Goal: Task Accomplishment & Management: Manage account settings

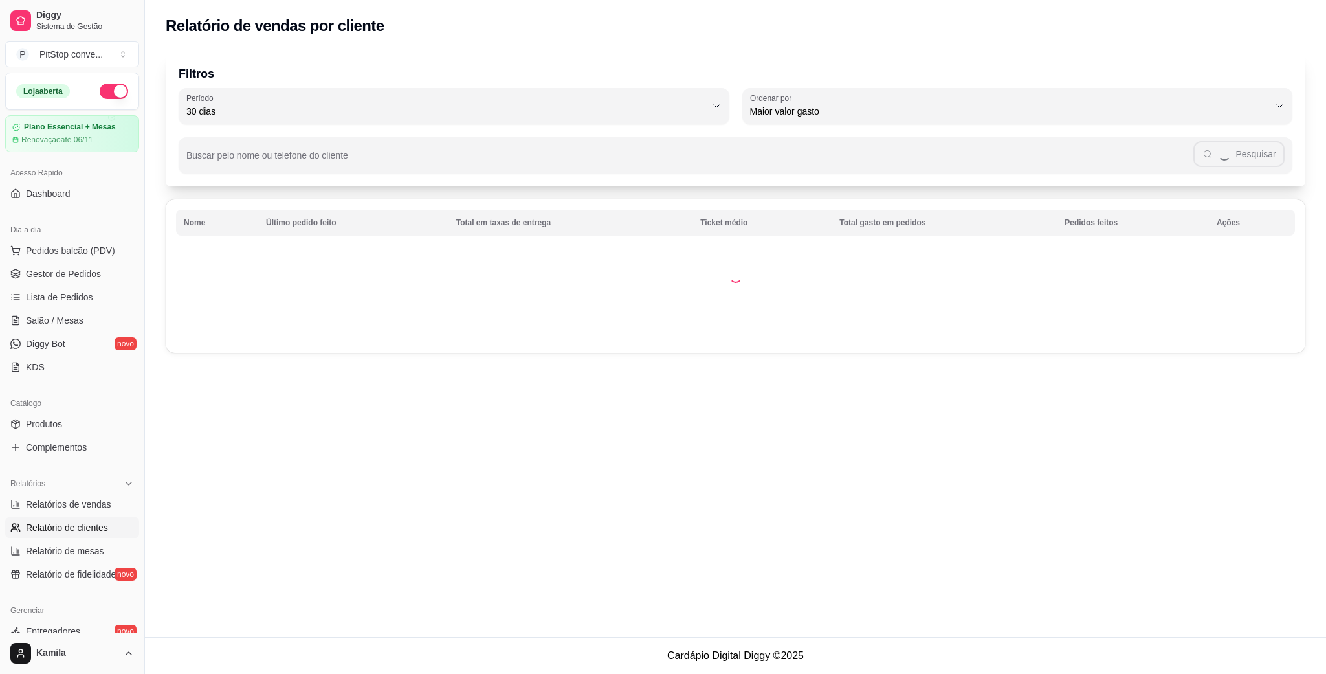
select select "30"
select select "HIGHEST_TOTAL_SPENT_WITH_ORDERS"
click at [94, 284] on link "Gestor de Pedidos" at bounding box center [72, 273] width 134 height 21
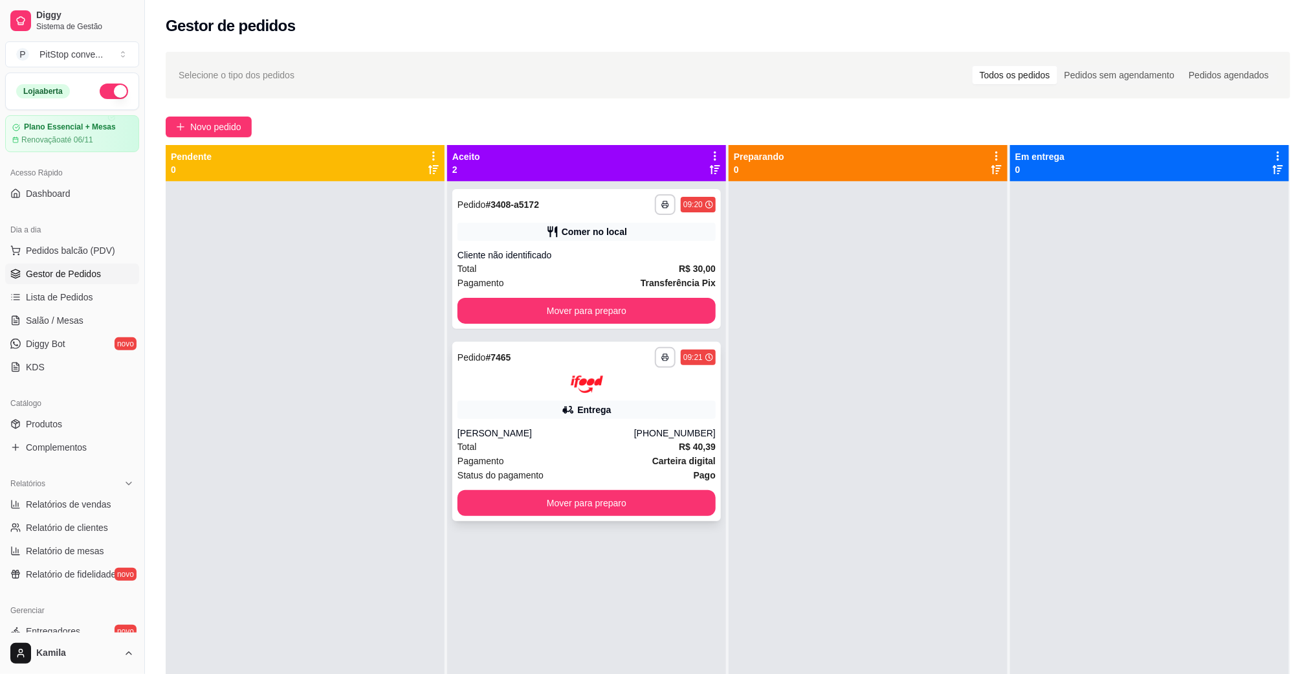
click at [571, 392] on img at bounding box center [587, 383] width 32 height 17
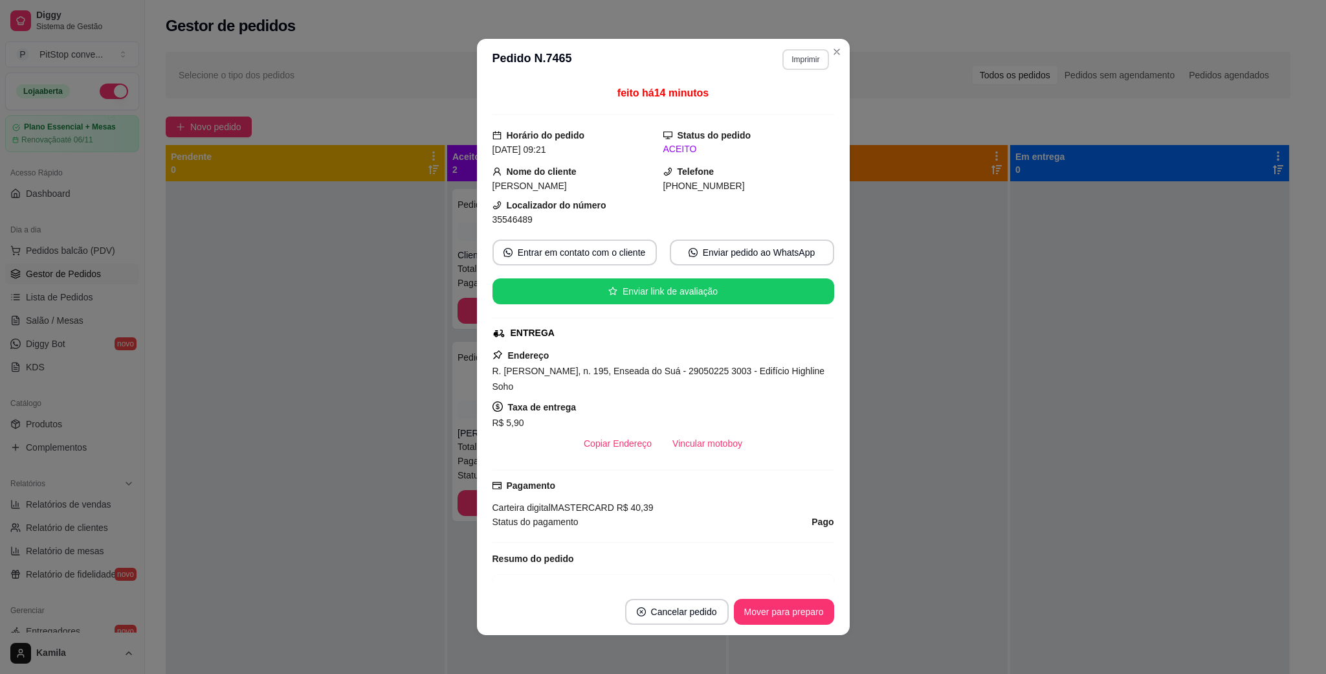
click at [804, 56] on button "Imprimir" at bounding box center [805, 59] width 46 height 21
click at [791, 107] on button "IMPRESSORA" at bounding box center [776, 105] width 91 height 20
click at [822, 61] on header "**********" at bounding box center [663, 59] width 373 height 41
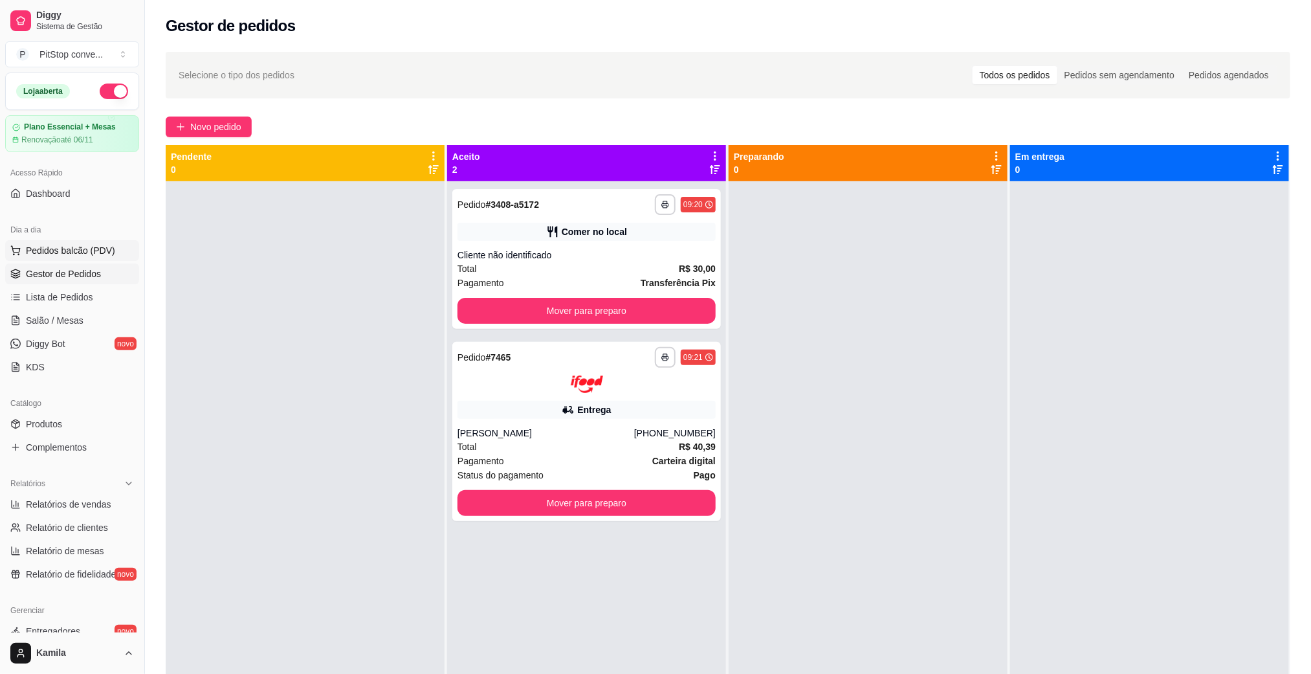
click at [59, 256] on span "Pedidos balcão (PDV)" at bounding box center [70, 250] width 89 height 13
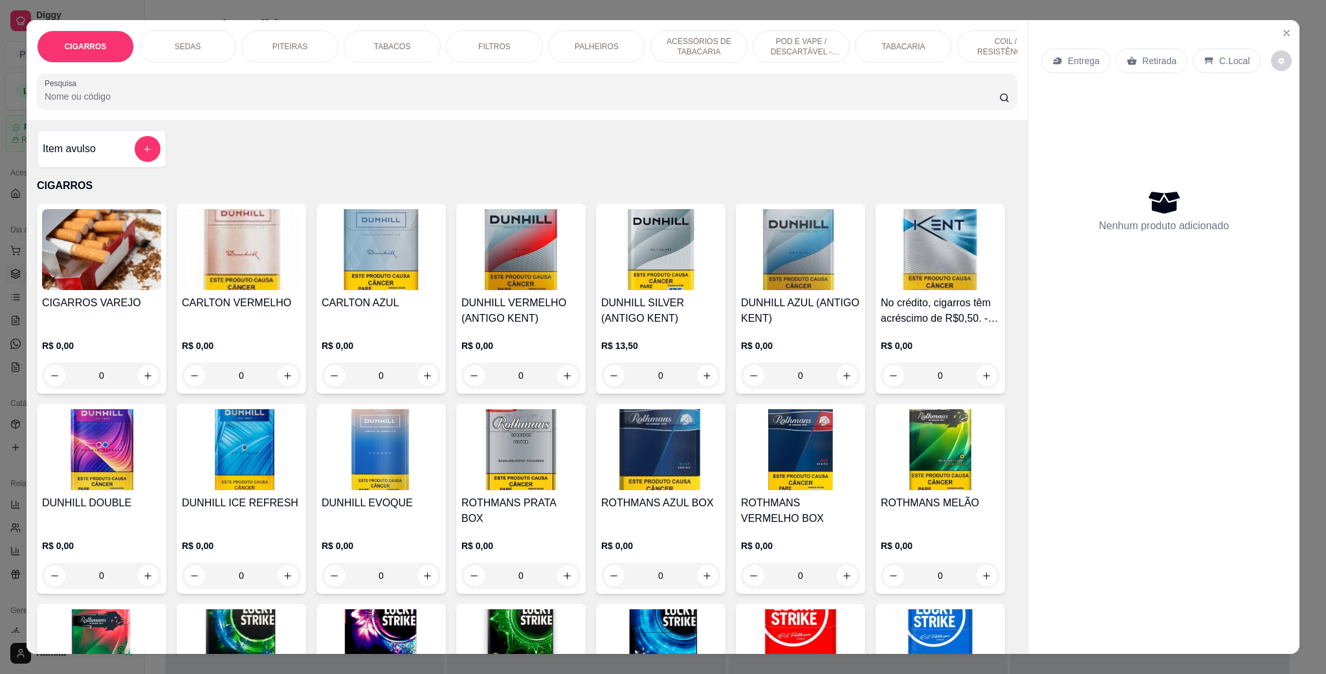
click at [403, 45] on div "TABACOS" at bounding box center [392, 46] width 97 height 32
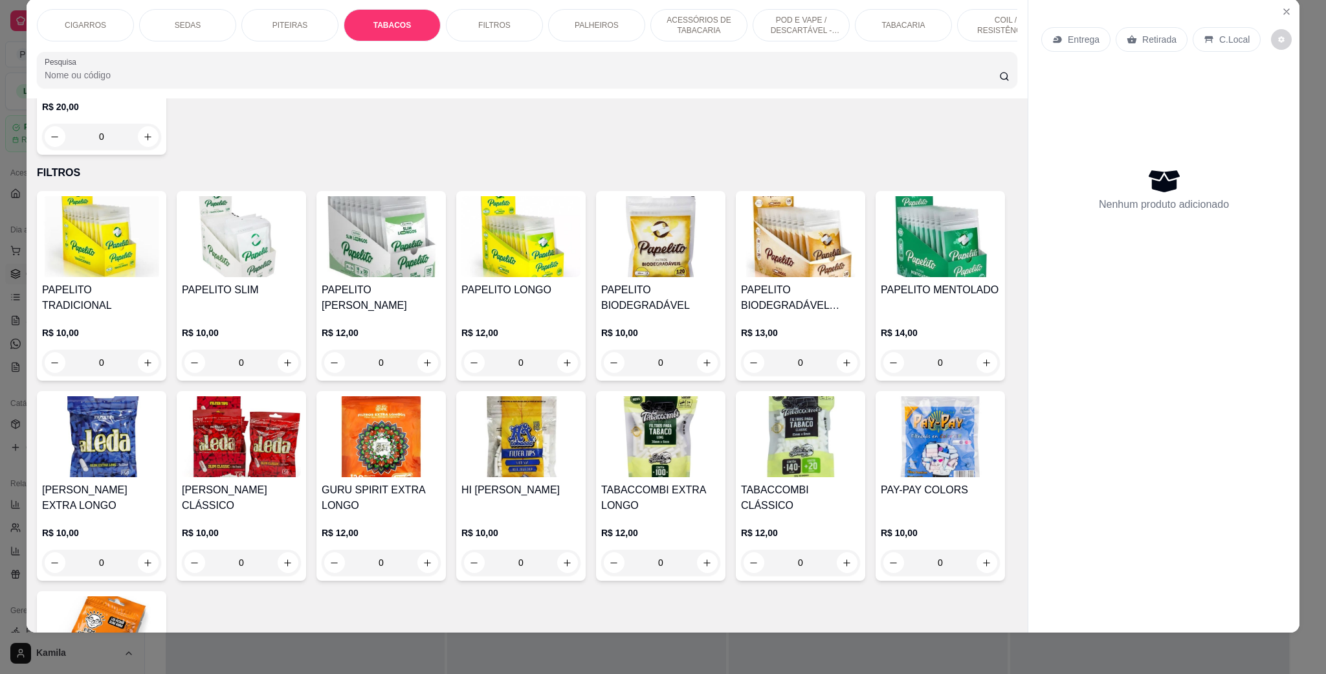
scroll to position [3466, 0]
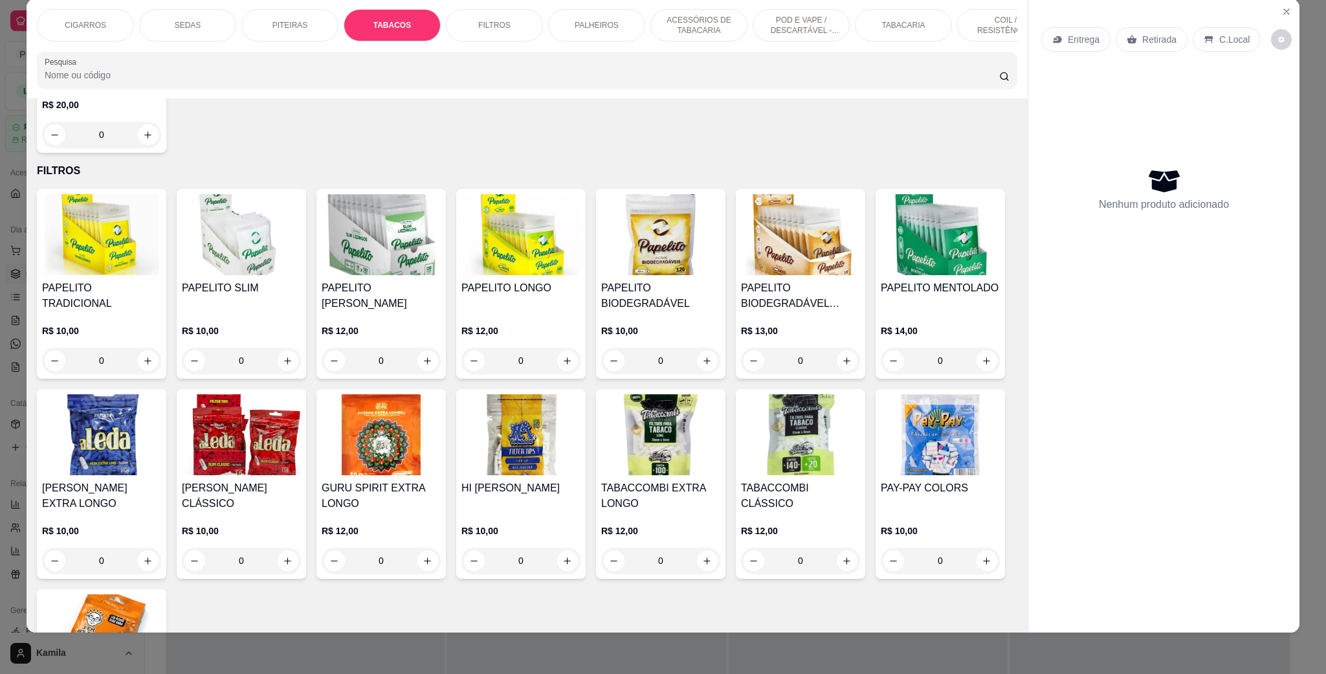
type input "1"
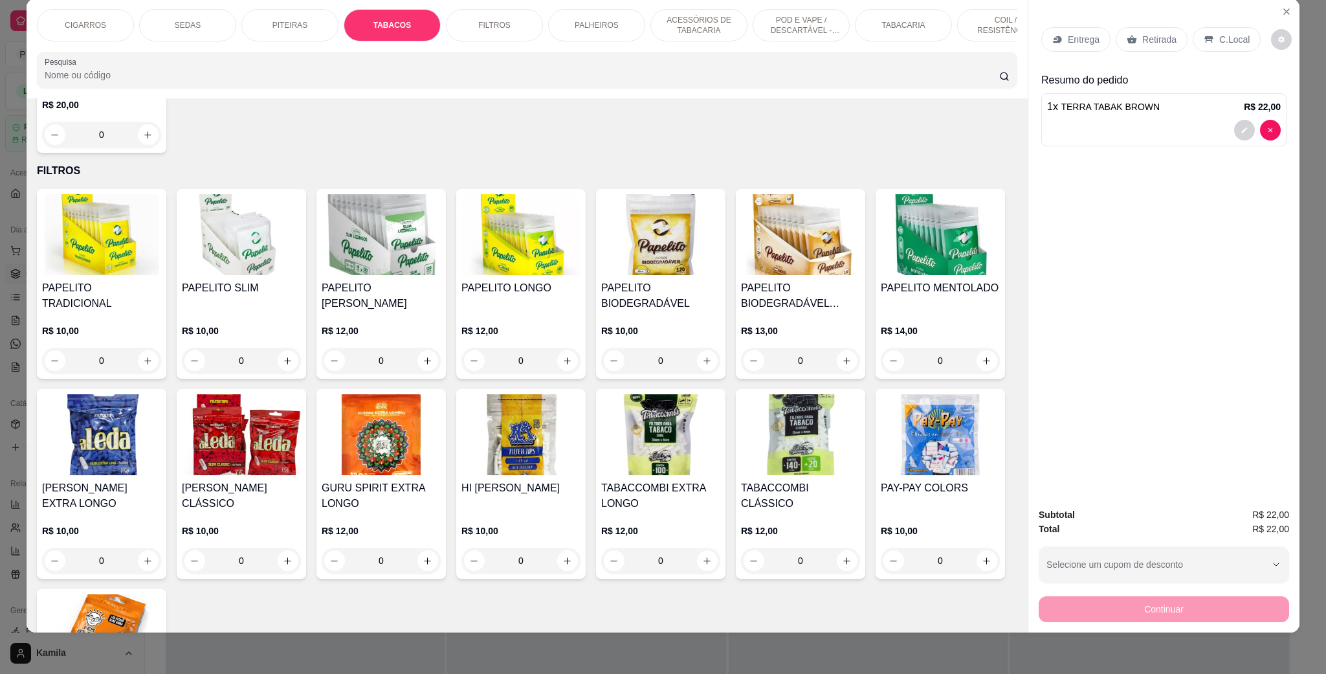
click at [1204, 39] on icon at bounding box center [1208, 39] width 8 height 7
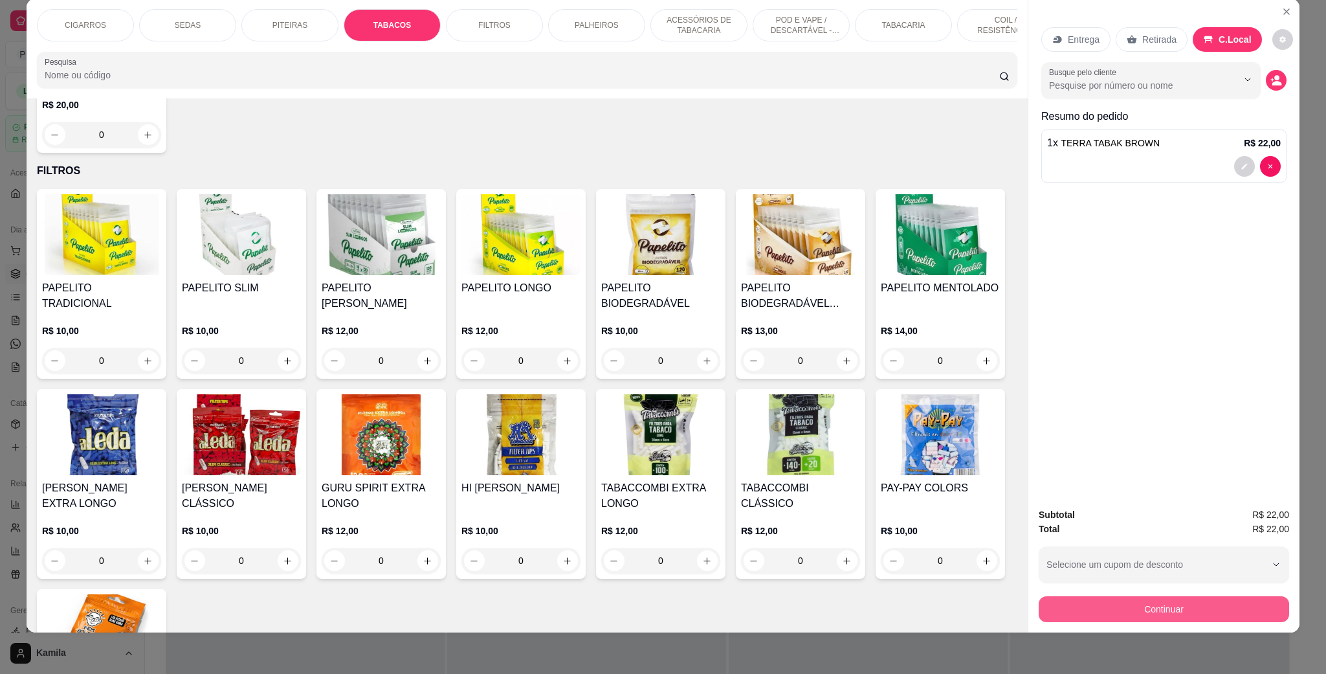
click at [1156, 614] on button "Continuar" at bounding box center [1164, 609] width 250 height 26
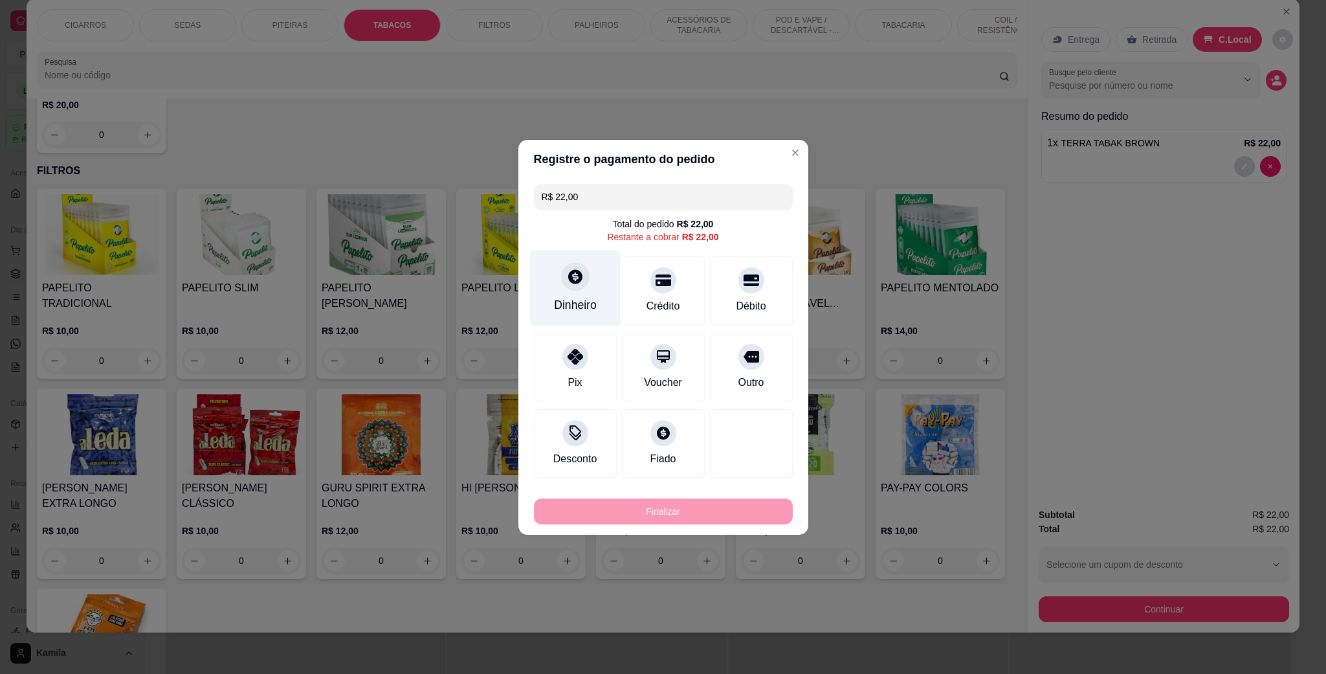
click at [573, 280] on icon at bounding box center [574, 276] width 17 height 17
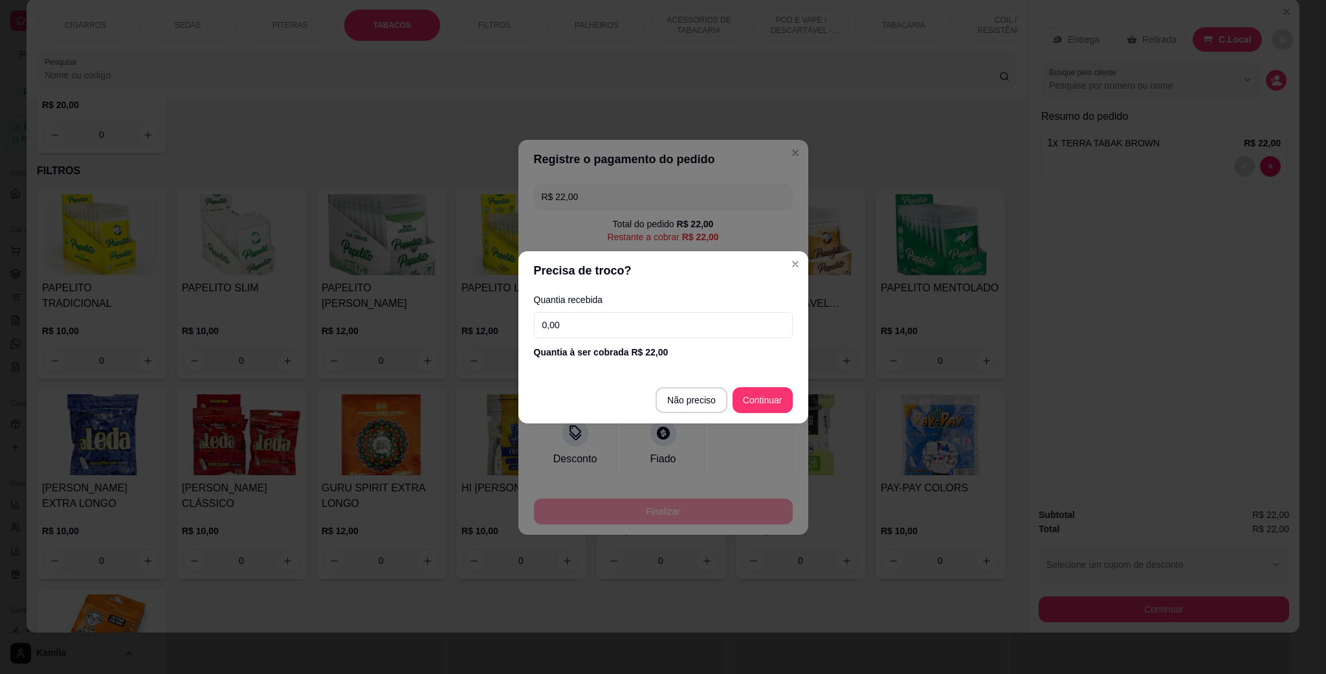
click at [793, 274] on header "Precisa de troco?" at bounding box center [663, 270] width 290 height 39
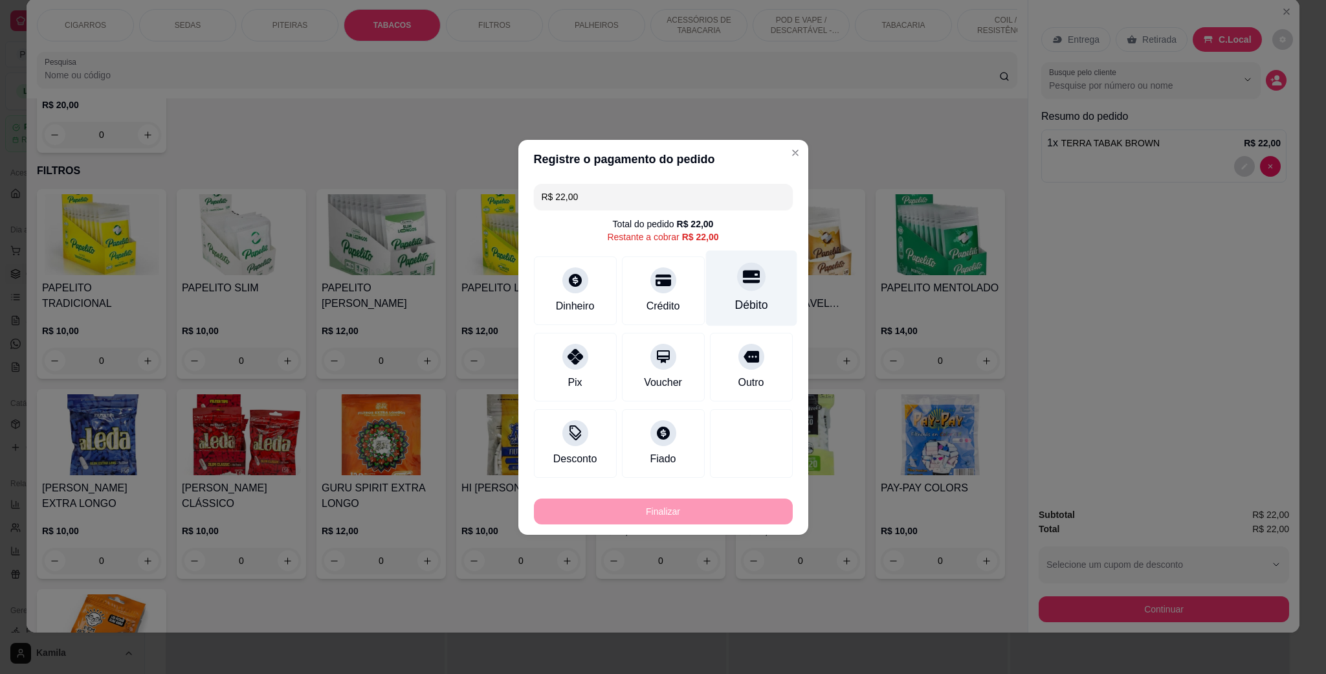
click at [724, 278] on div "Débito" at bounding box center [750, 288] width 91 height 76
type input "R$ 0,00"
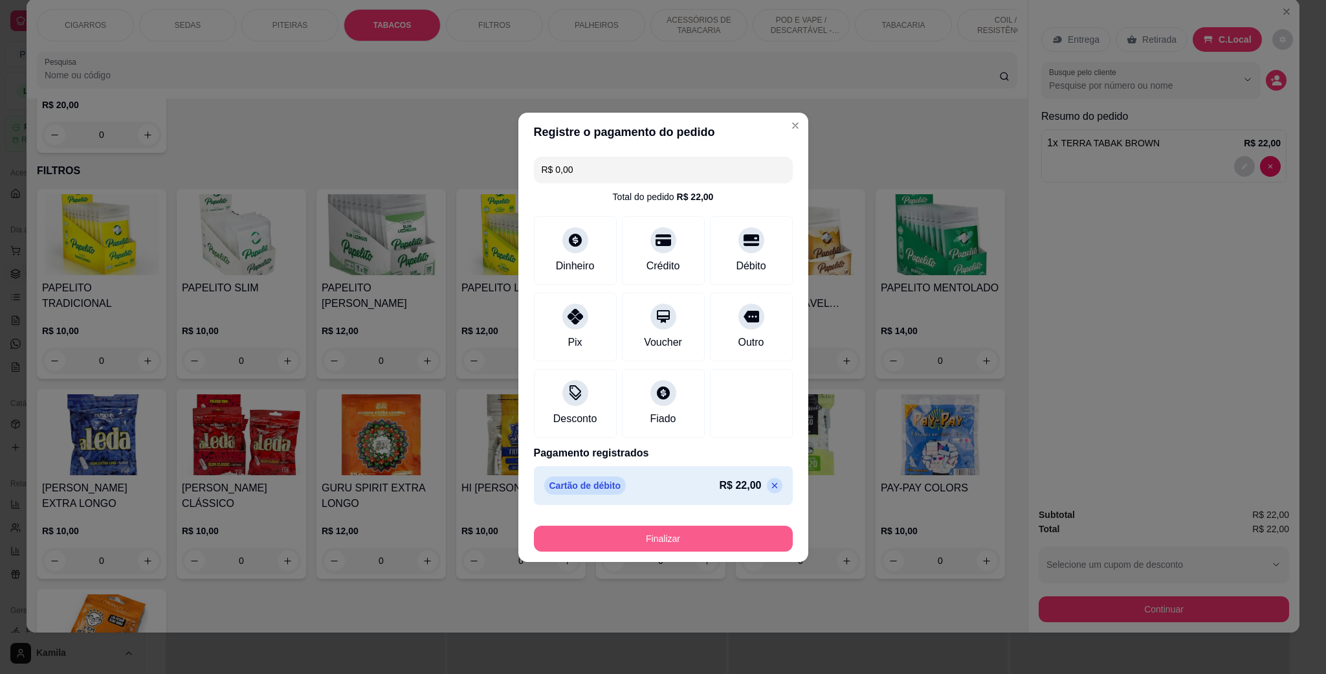
click at [682, 532] on button "Finalizar" at bounding box center [663, 539] width 259 height 26
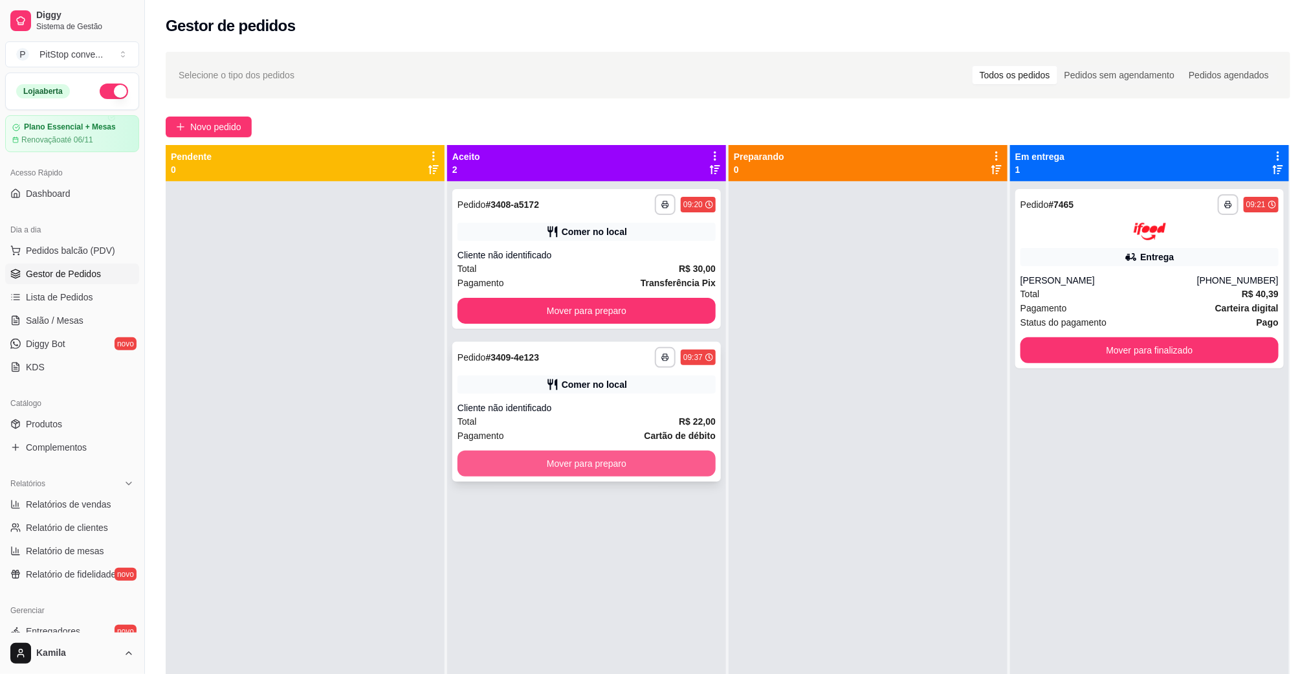
click at [636, 466] on button "Mover para preparo" at bounding box center [587, 463] width 258 height 26
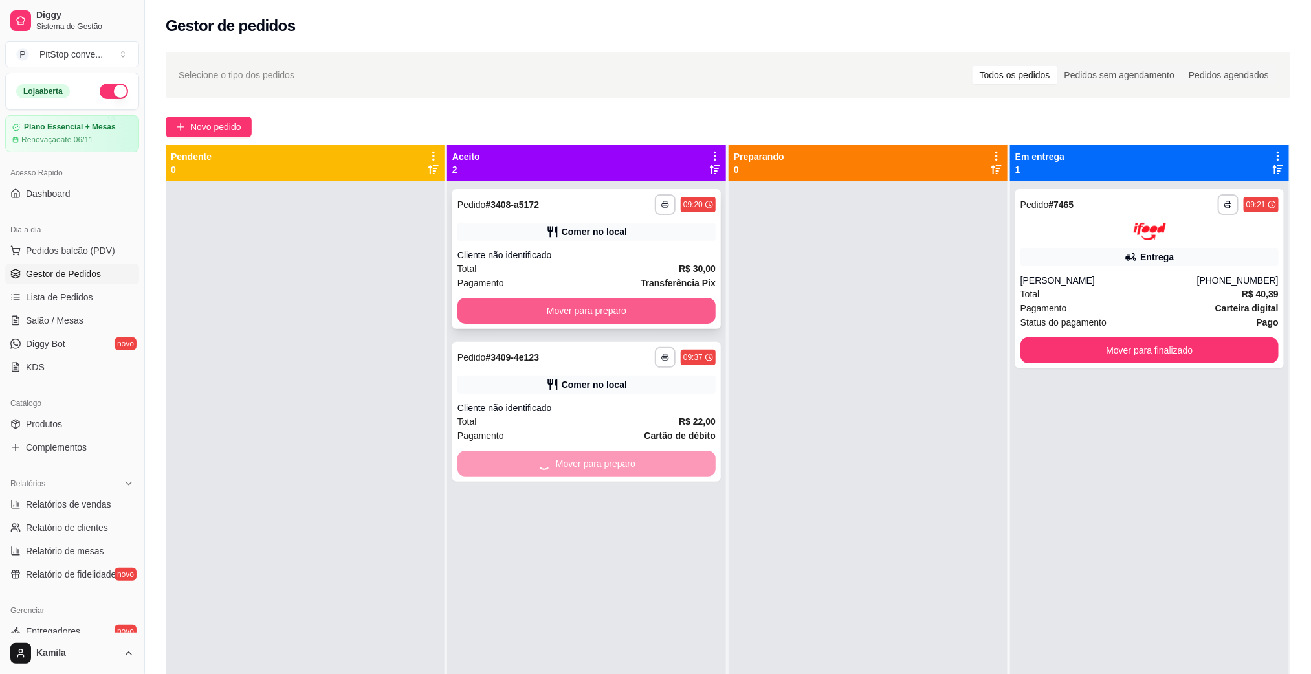
click at [623, 311] on button "Mover para preparo" at bounding box center [587, 311] width 258 height 26
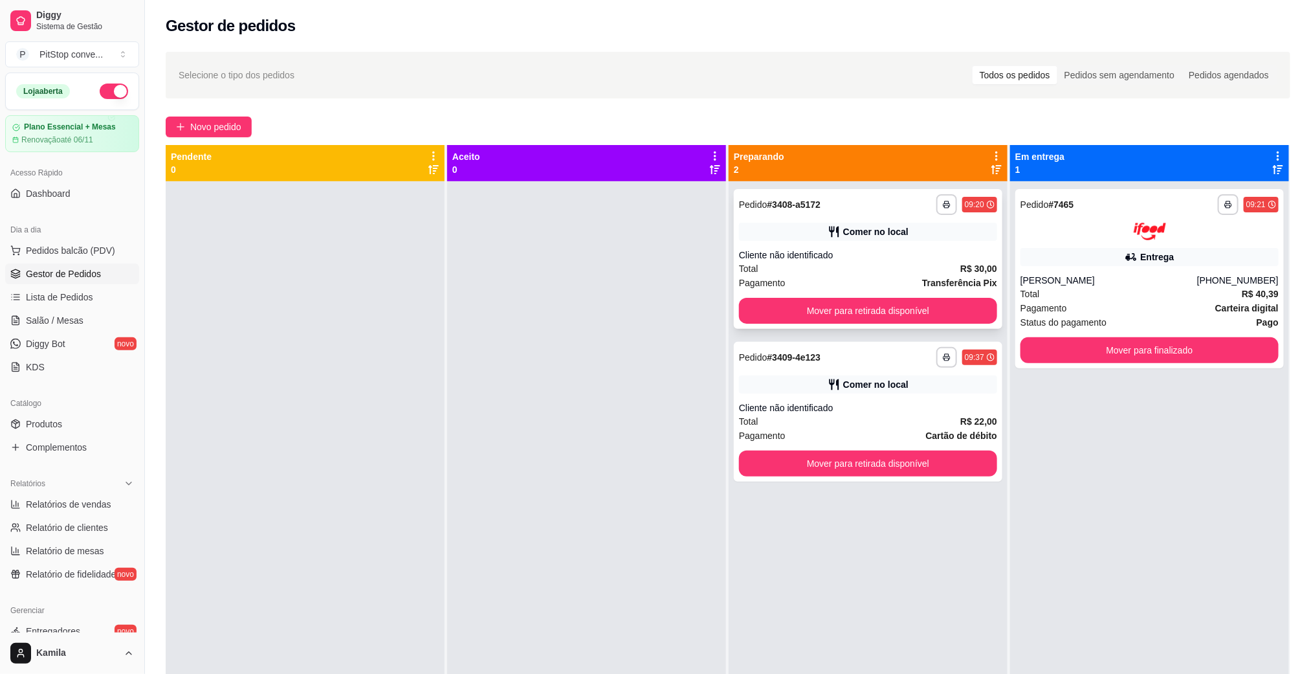
click at [929, 309] on button "Mover para retirada disponível" at bounding box center [868, 311] width 258 height 26
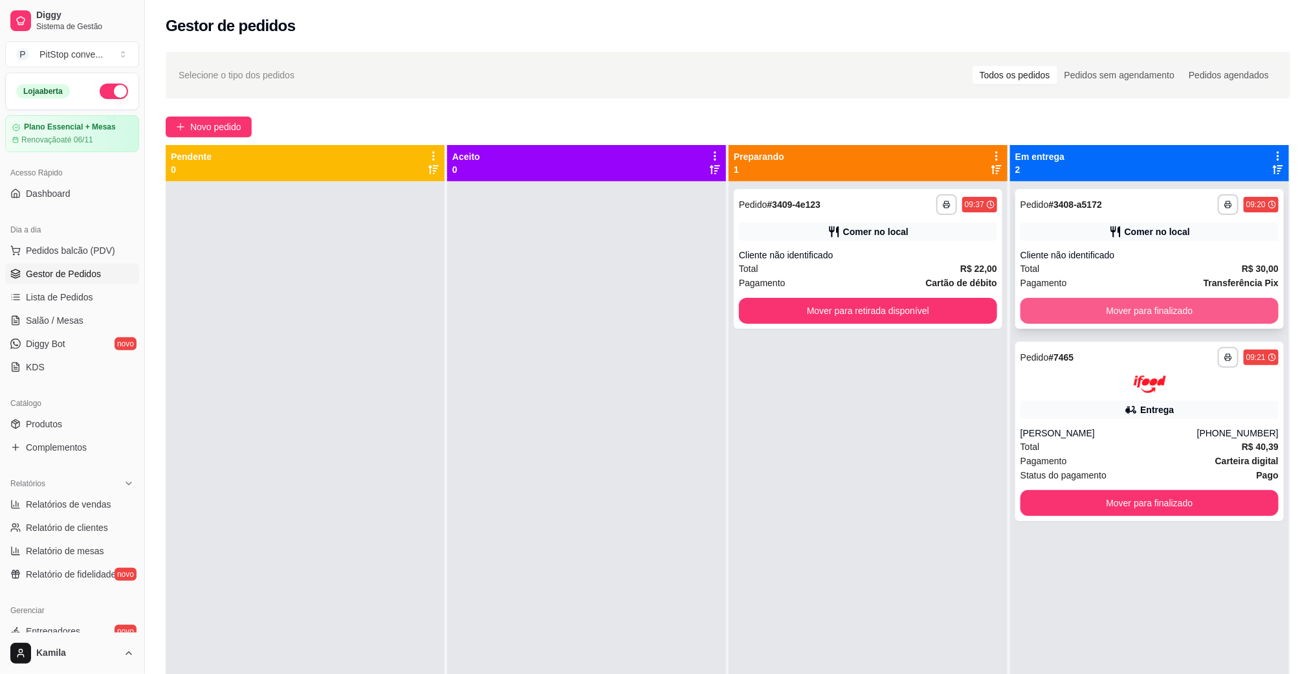
click at [1084, 311] on button "Mover para finalizado" at bounding box center [1150, 311] width 258 height 26
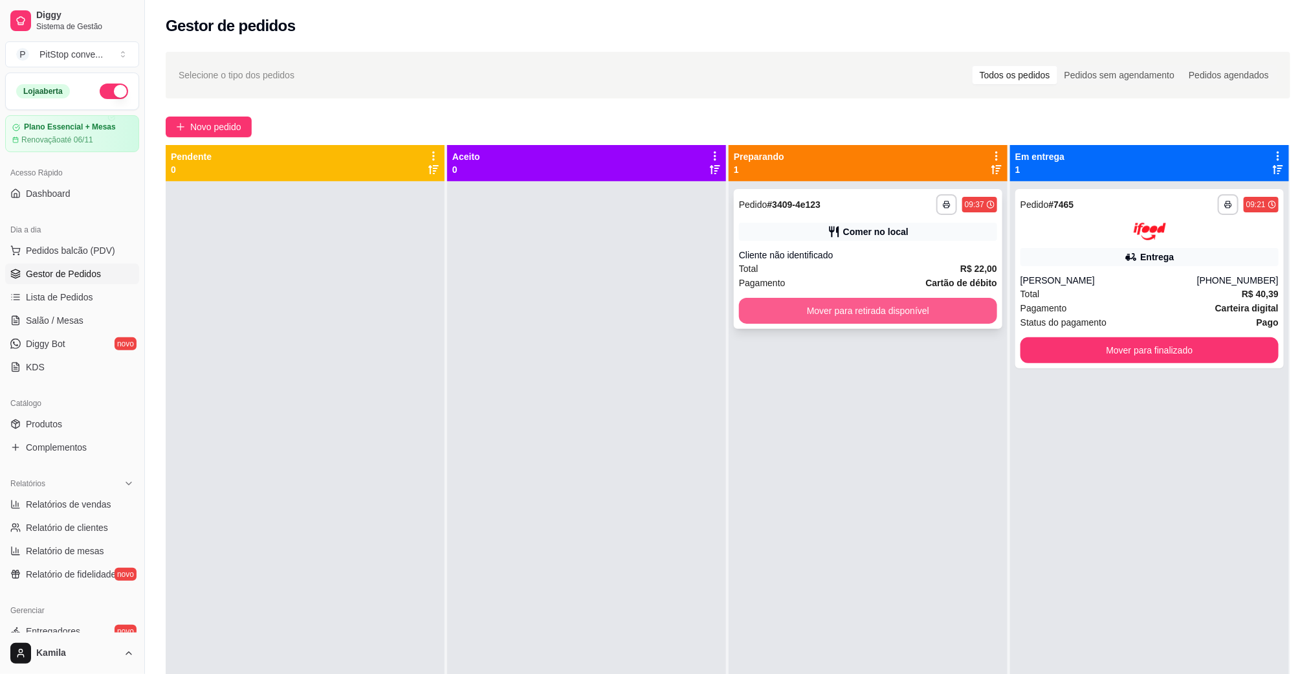
click at [885, 307] on button "Mover para retirada disponível" at bounding box center [868, 311] width 258 height 26
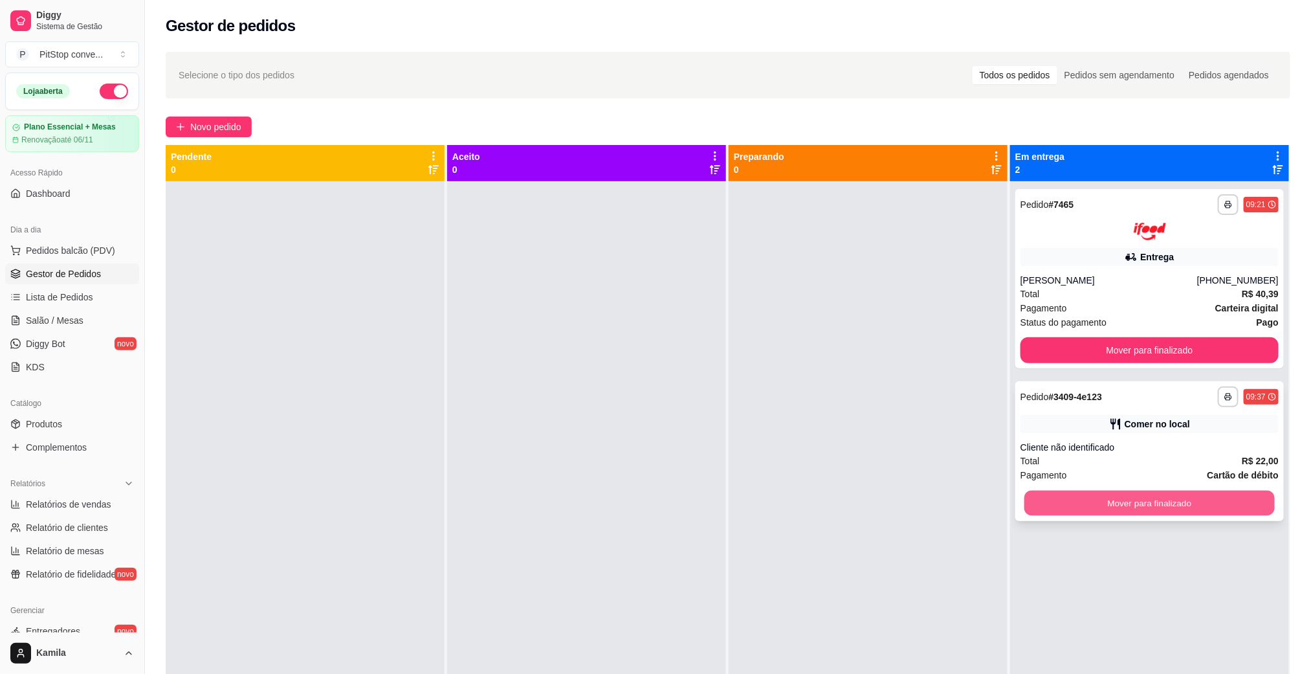
click at [1164, 505] on button "Mover para finalizado" at bounding box center [1150, 502] width 250 height 25
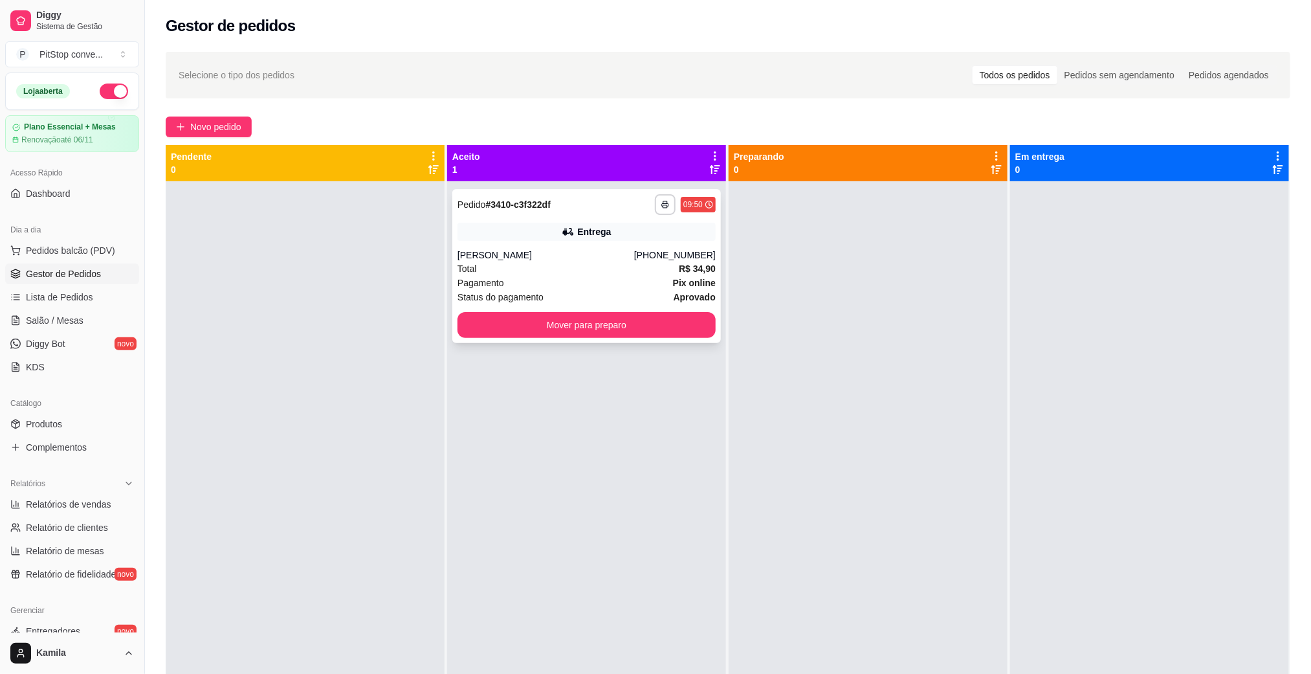
click at [522, 280] on div "Pagamento Pix online" at bounding box center [587, 283] width 258 height 14
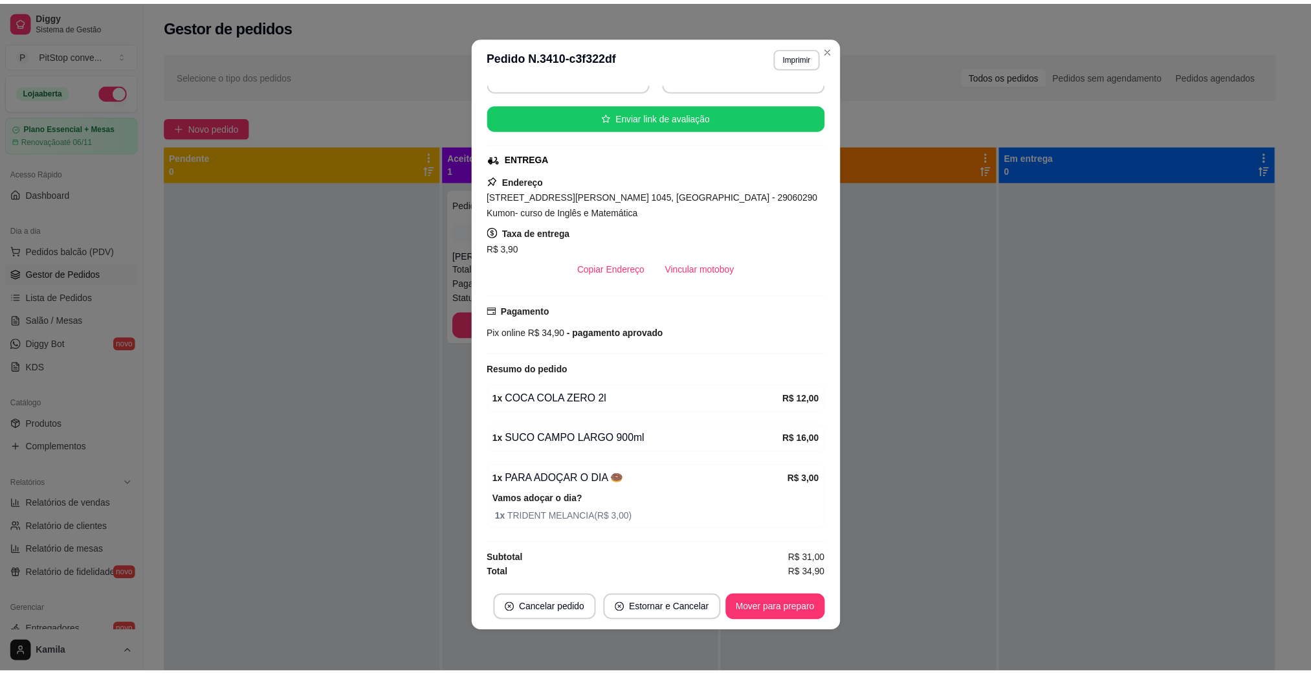
scroll to position [210, 0]
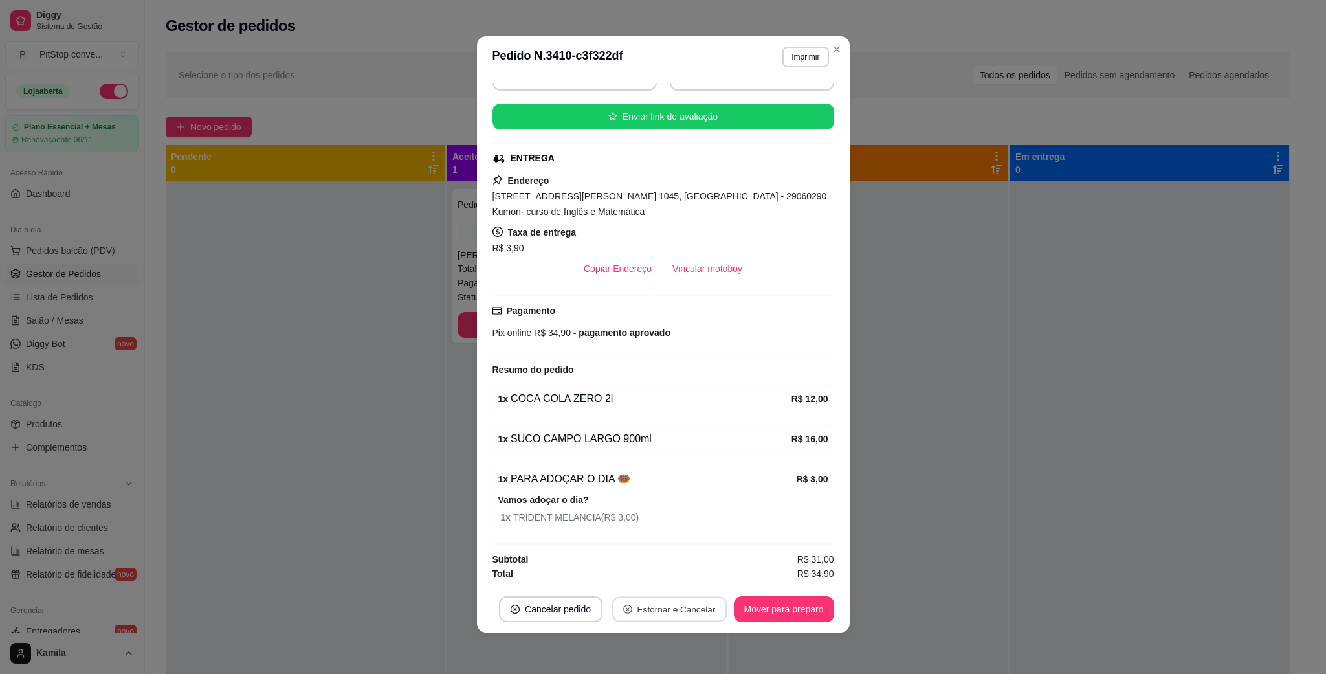
click at [669, 606] on button "Estornar e Cancelar" at bounding box center [669, 609] width 115 height 25
click at [703, 581] on button "Sim" at bounding box center [700, 576] width 52 height 26
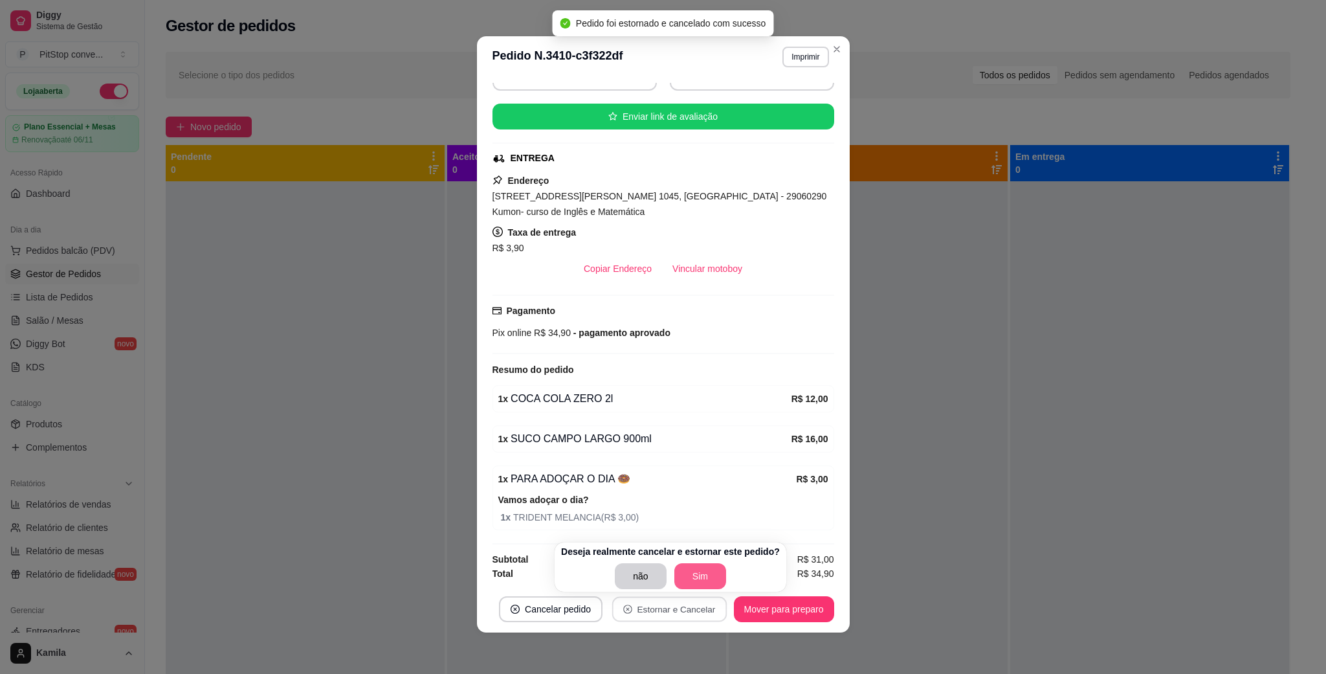
click at [691, 573] on button "Sim" at bounding box center [700, 576] width 52 height 26
click at [834, 49] on icon "Close" at bounding box center [836, 49] width 5 height 5
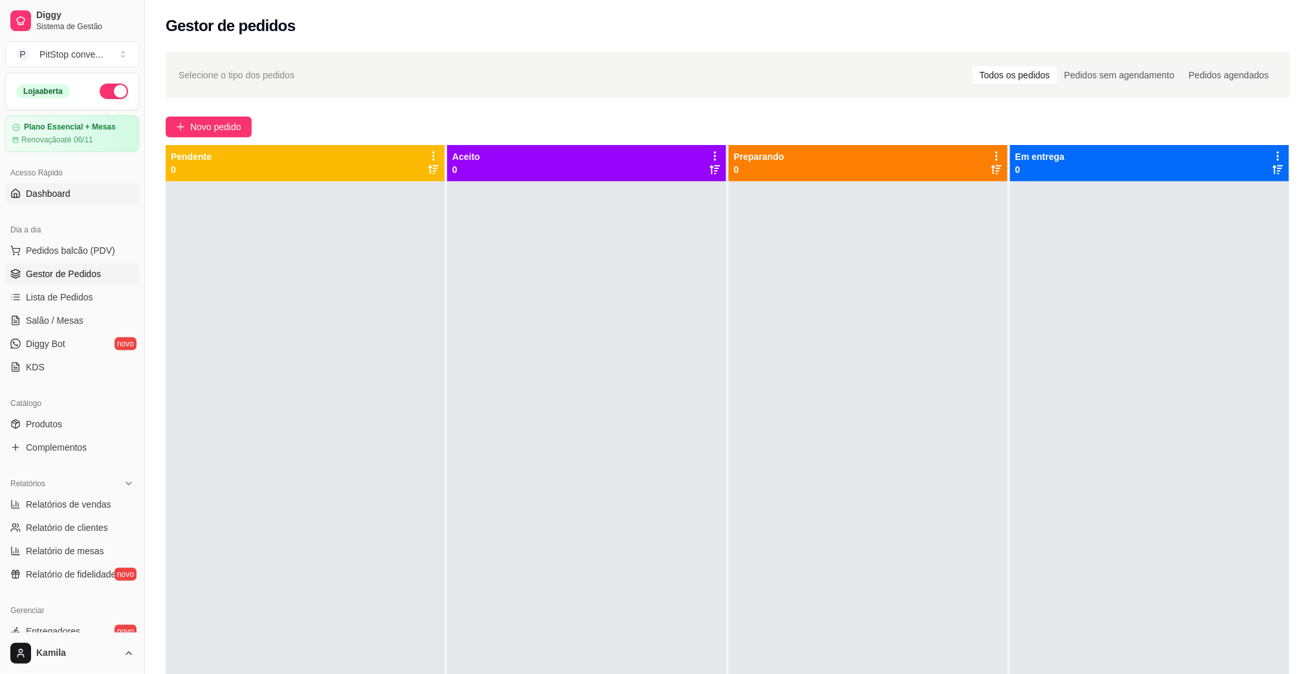
click at [60, 190] on span "Dashboard" at bounding box center [48, 193] width 45 height 13
